Goal: Information Seeking & Learning: Learn about a topic

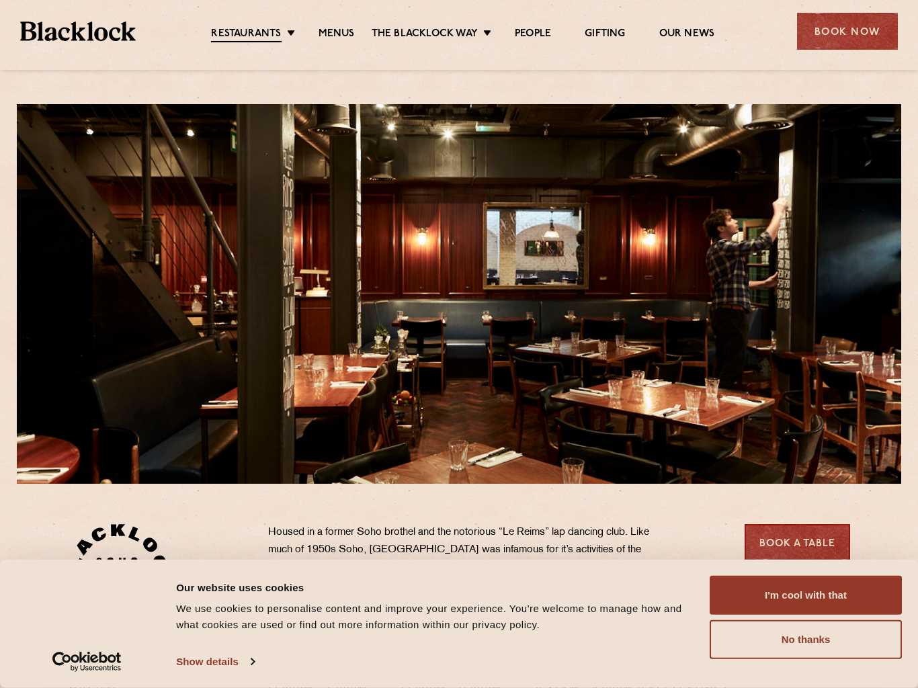
click at [343, 34] on link "Menus" at bounding box center [337, 34] width 36 height 13
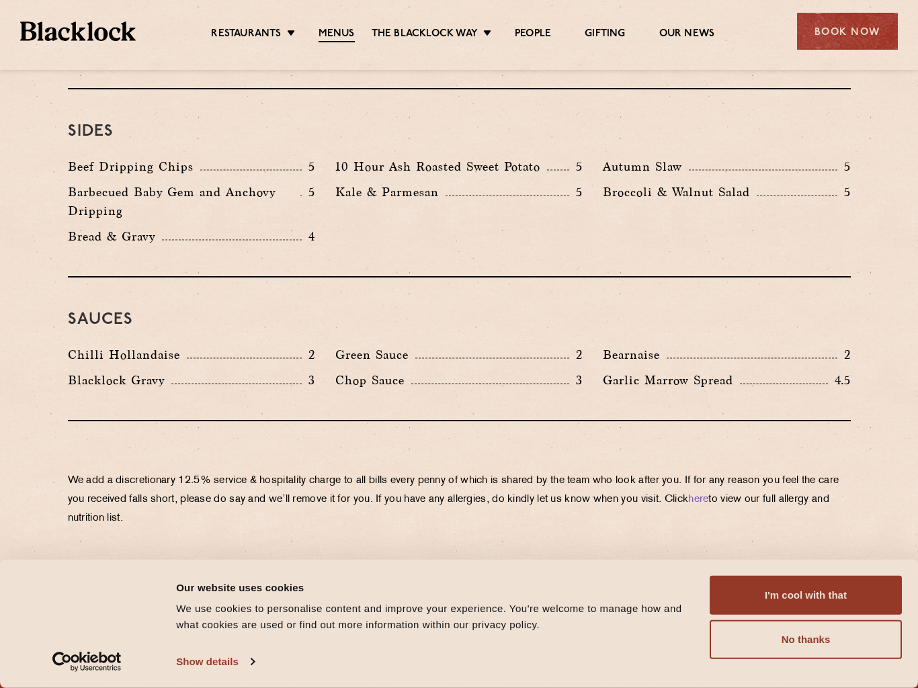
scroll to position [2210, 0]
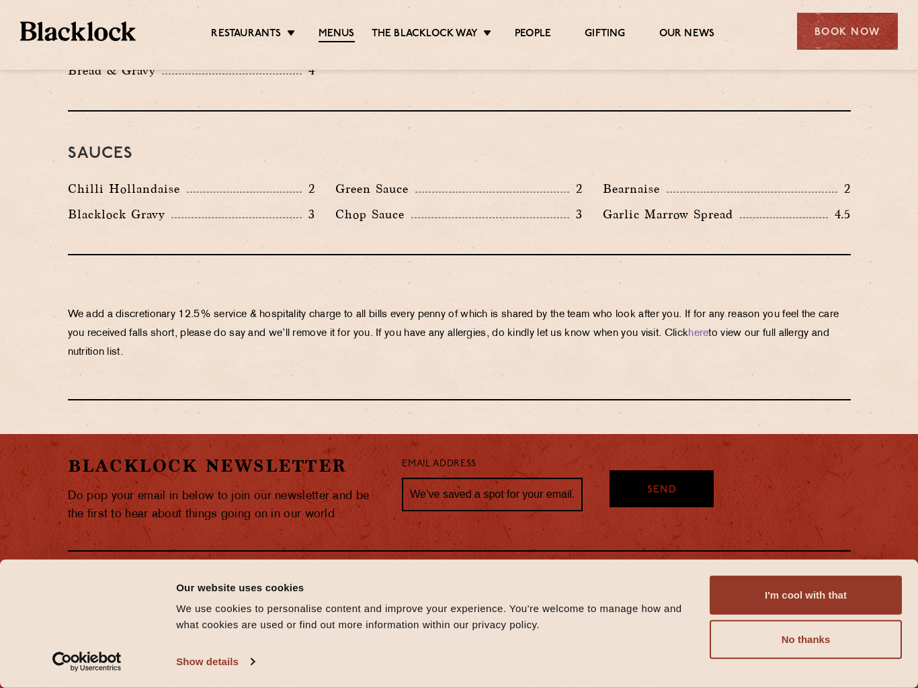
click at [591, 306] on p "We add a discretionary 12.5% service & hospitality charge to all bills every pe…" at bounding box center [459, 334] width 783 height 56
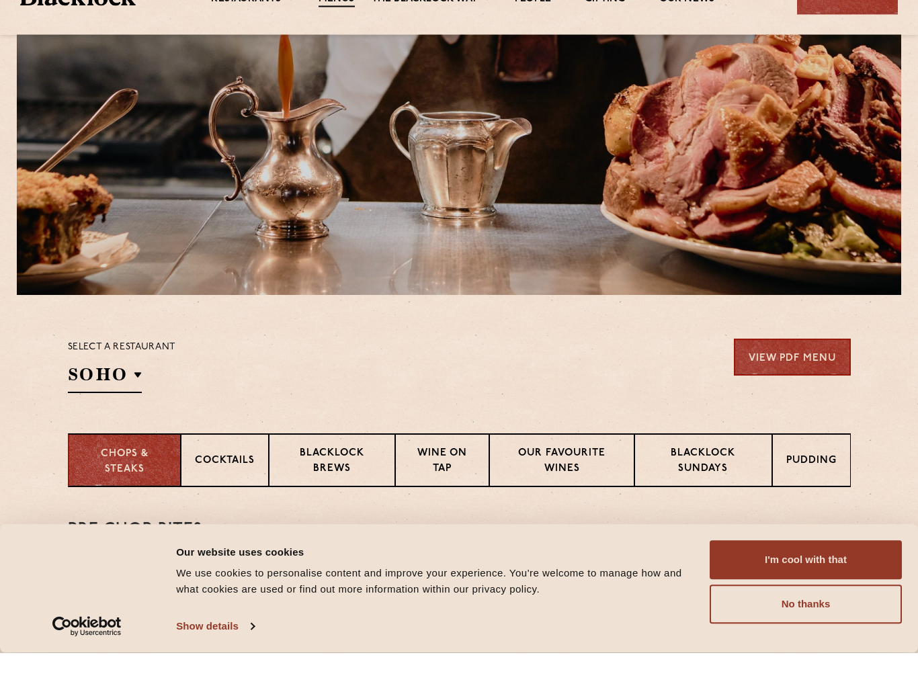
scroll to position [154, 0]
click at [795, 374] on link "View PDF Menu" at bounding box center [792, 392] width 117 height 37
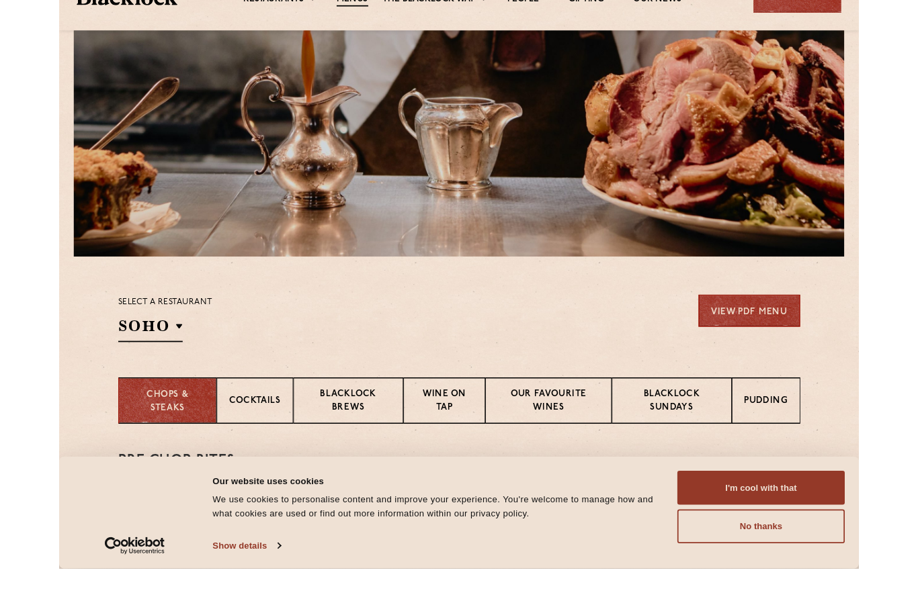
scroll to position [243, 0]
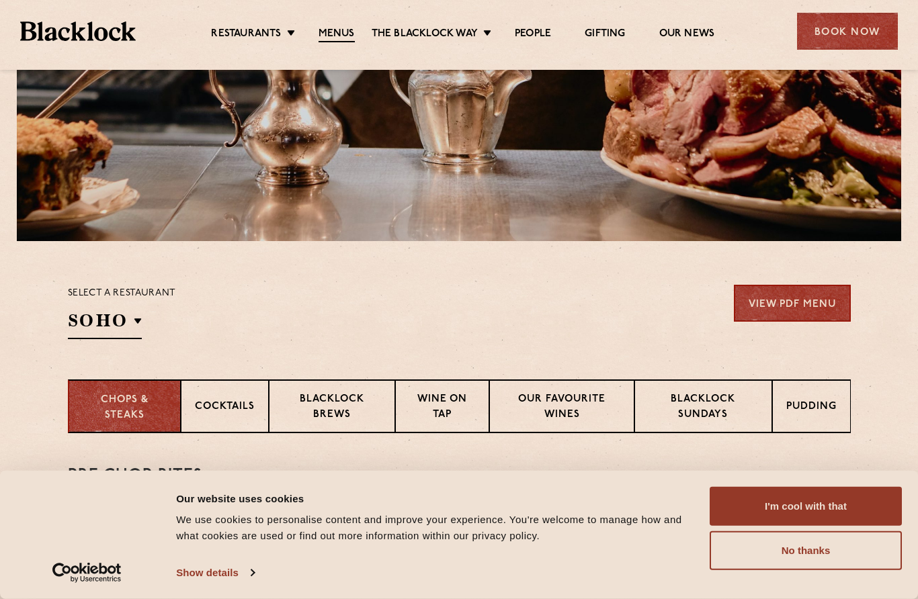
click at [0, 0] on link "Shoreditch" at bounding box center [0, 0] width 0 height 0
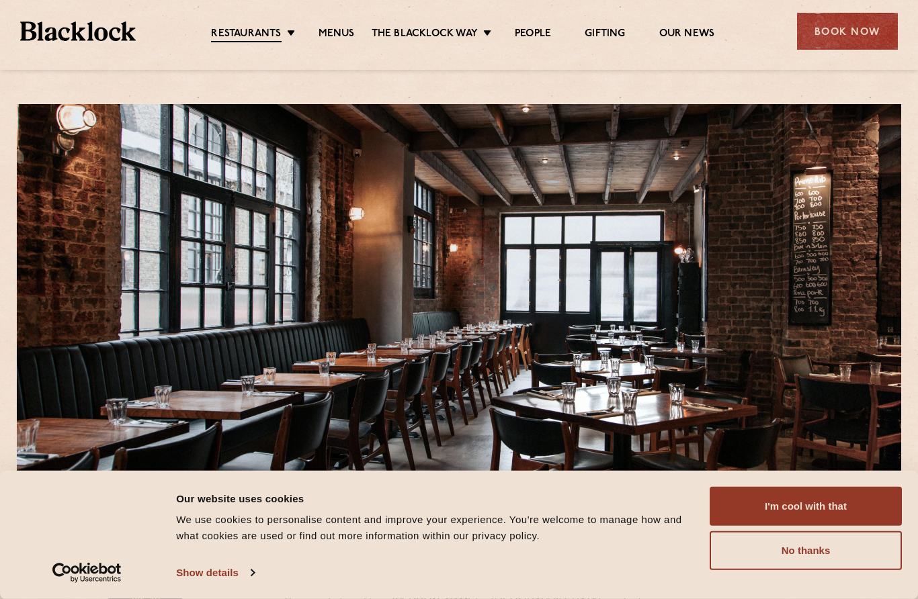
click at [0, 0] on link "City" at bounding box center [0, 0] width 0 height 0
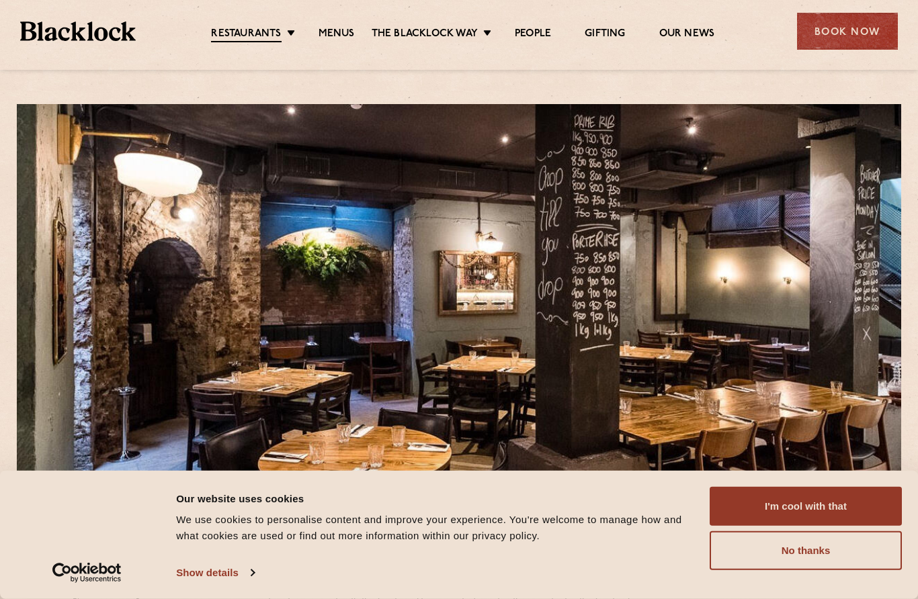
click at [0, 0] on link "Canary Wharf" at bounding box center [0, 0] width 0 height 0
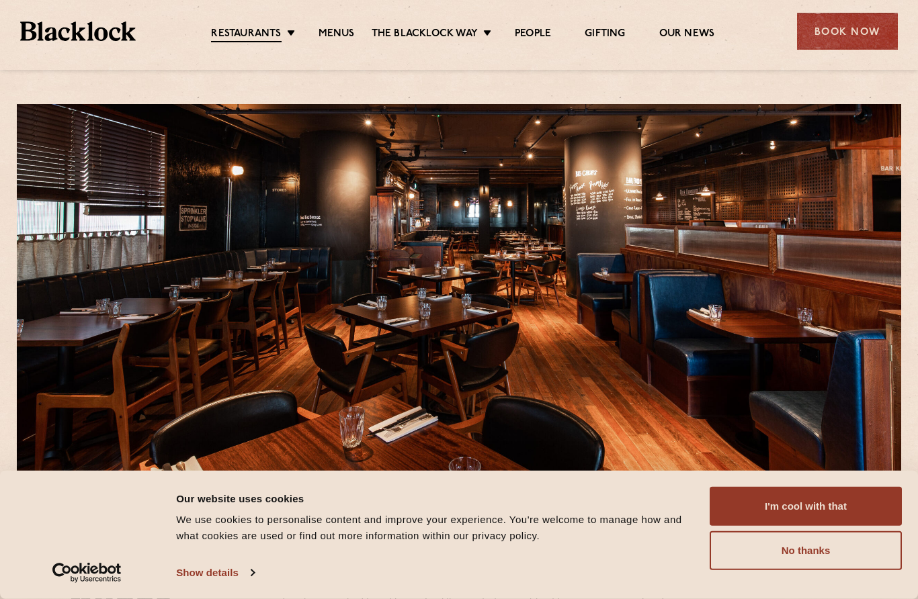
click at [337, 35] on link "Menus" at bounding box center [337, 34] width 36 height 13
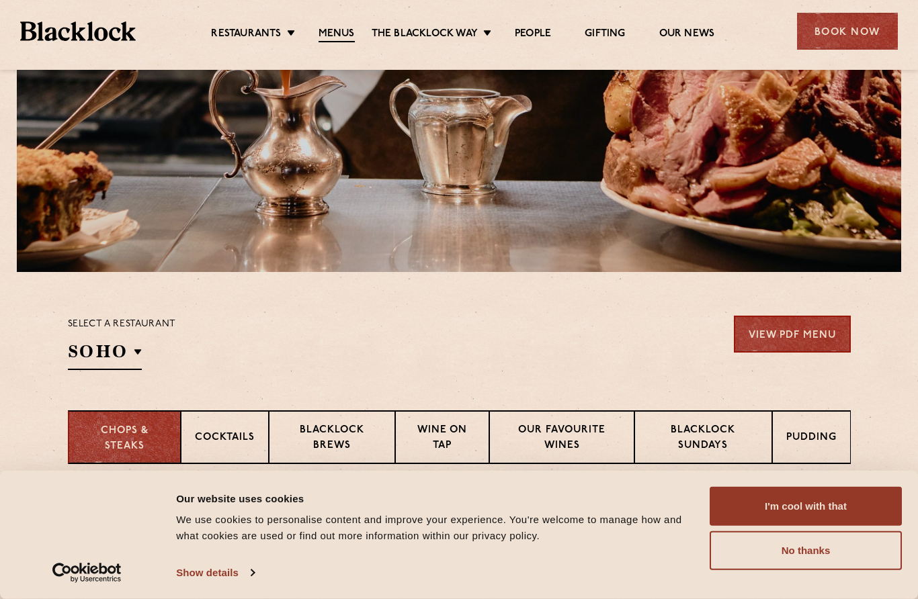
scroll to position [364, 0]
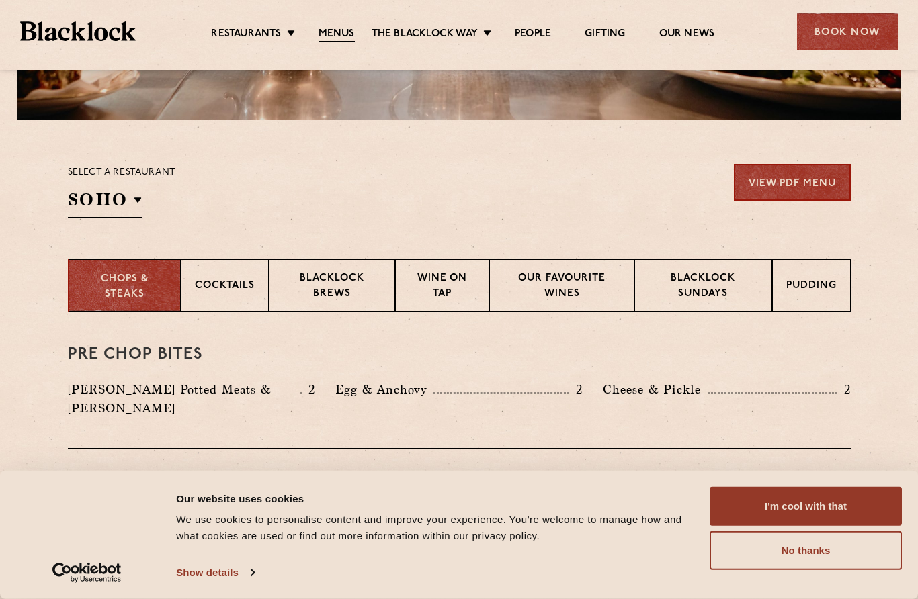
click at [810, 183] on link "View PDF Menu" at bounding box center [792, 182] width 117 height 37
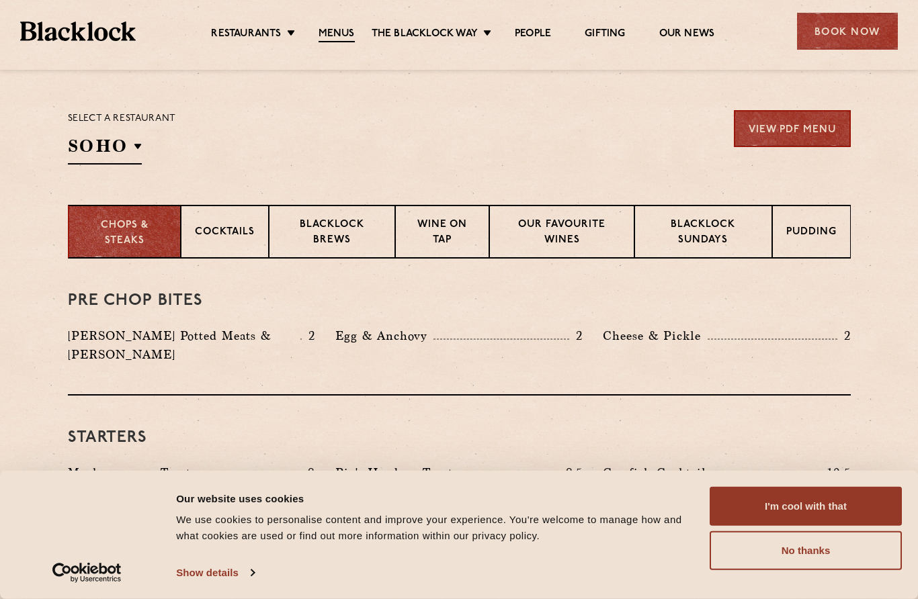
click at [468, 24] on ul "Restaurants [GEOGRAPHIC_DATA] [GEOGRAPHIC_DATA] [GEOGRAPHIC_DATA] [GEOGRAPHIC_D…" at bounding box center [463, 32] width 655 height 22
click at [546, 38] on link "People" at bounding box center [533, 34] width 36 height 13
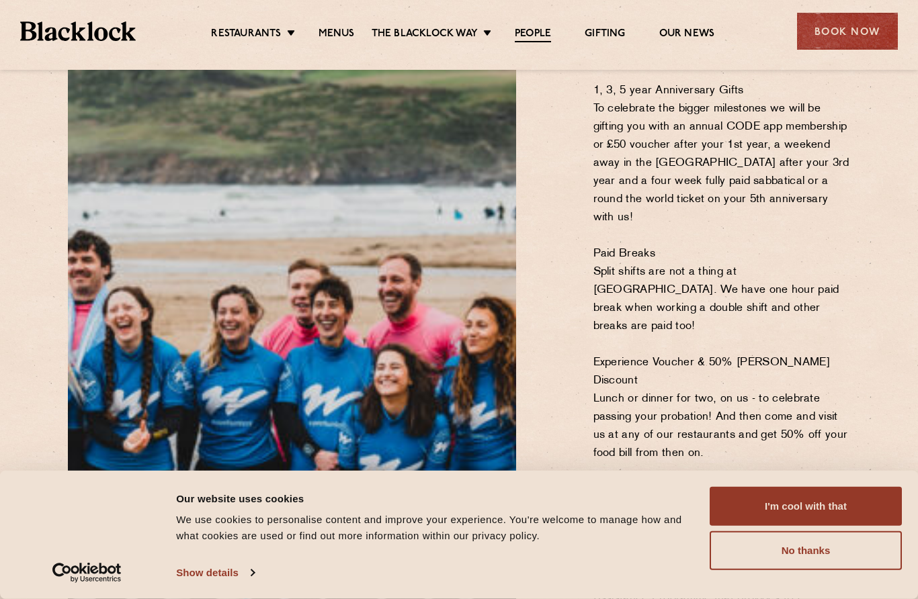
scroll to position [859, 0]
